Goal: Information Seeking & Learning: Get advice/opinions

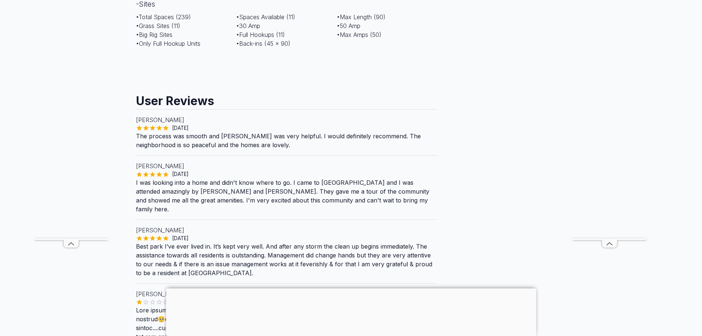
scroll to position [700, 0]
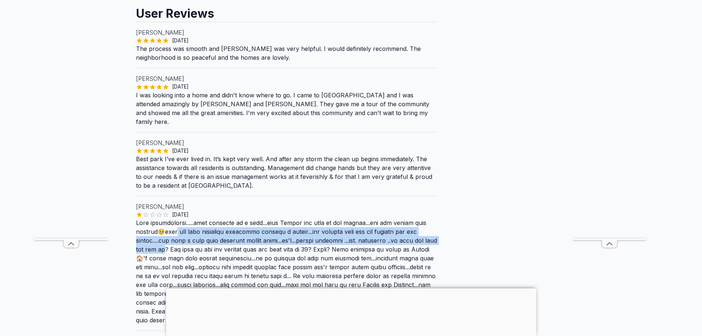
drag, startPoint x: 179, startPoint y: 215, endPoint x: 159, endPoint y: 231, distance: 25.4
click at [158, 231] on p at bounding box center [286, 271] width 301 height 106
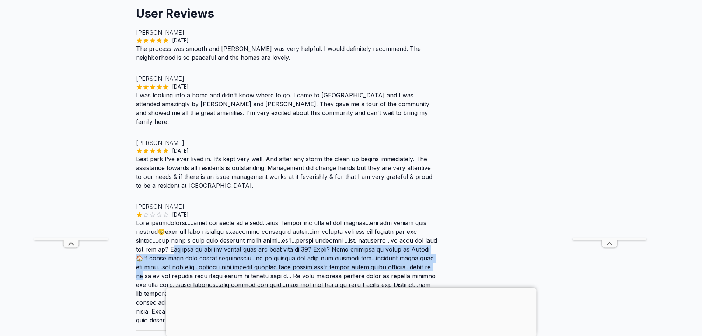
drag, startPoint x: 165, startPoint y: 230, endPoint x: 435, endPoint y: 245, distance: 270.0
click at [434, 245] on p at bounding box center [286, 271] width 301 height 106
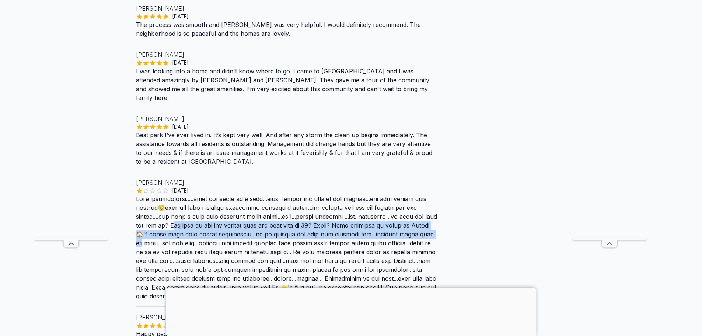
scroll to position [737, 0]
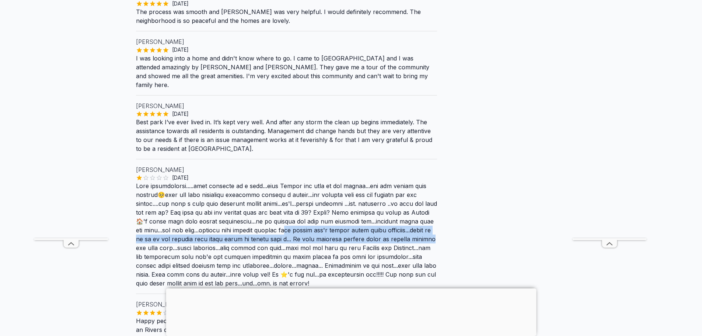
drag, startPoint x: 285, startPoint y: 214, endPoint x: 433, endPoint y: 219, distance: 148.1
click at [435, 219] on p at bounding box center [286, 234] width 301 height 106
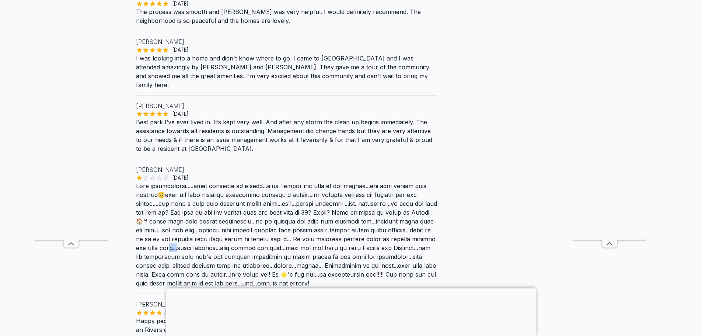
drag, startPoint x: 167, startPoint y: 226, endPoint x: 178, endPoint y: 225, distance: 10.7
click at [177, 226] on p at bounding box center [286, 234] width 301 height 106
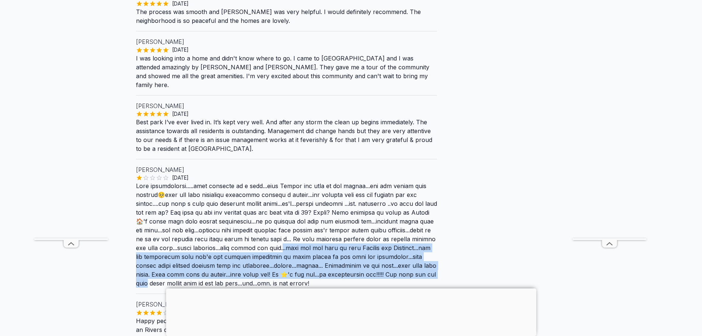
drag, startPoint x: 282, startPoint y: 227, endPoint x: 430, endPoint y: 254, distance: 150.2
click at [430, 254] on p at bounding box center [286, 234] width 301 height 106
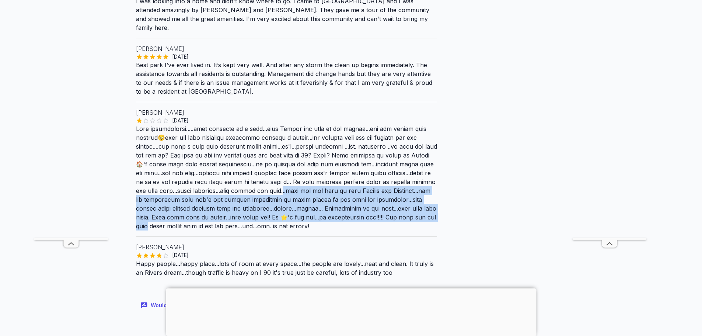
scroll to position [847, 0]
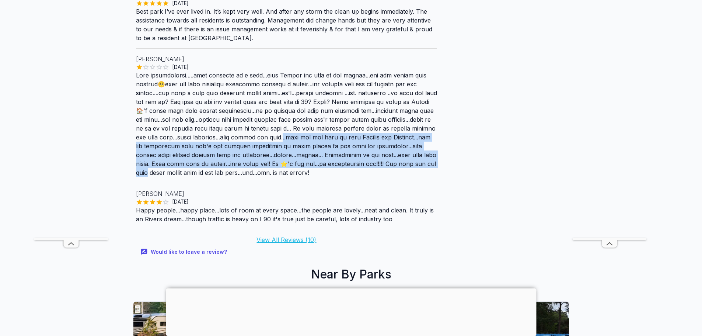
click at [305, 236] on link "View All Reviews ( 10 )" at bounding box center [286, 239] width 60 height 7
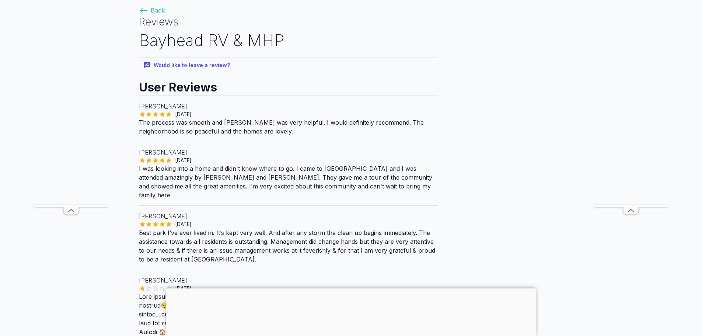
click at [151, 8] on link "Back" at bounding box center [152, 10] width 26 height 7
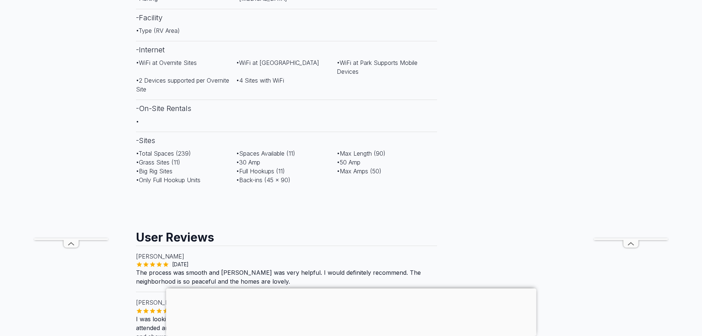
scroll to position [479, 0]
